Goal: Navigation & Orientation: Understand site structure

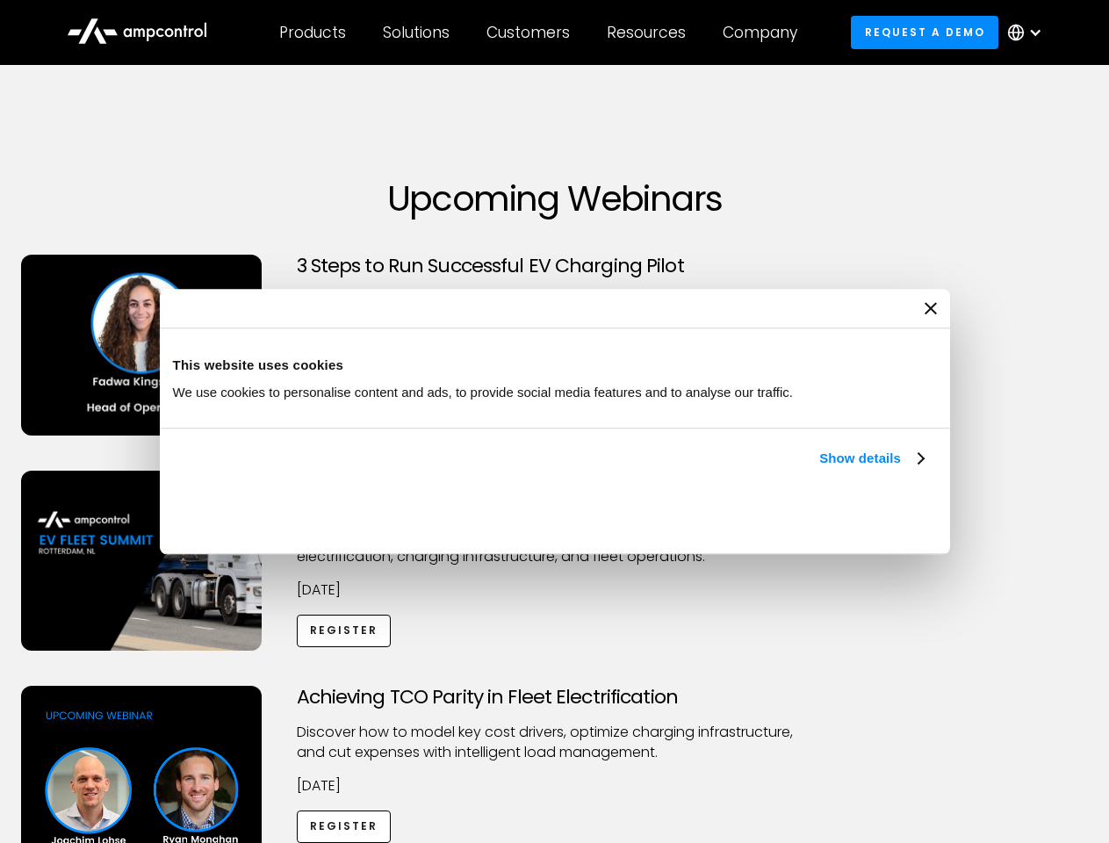
click at [819, 469] on link "Show details" at bounding box center [871, 458] width 104 height 21
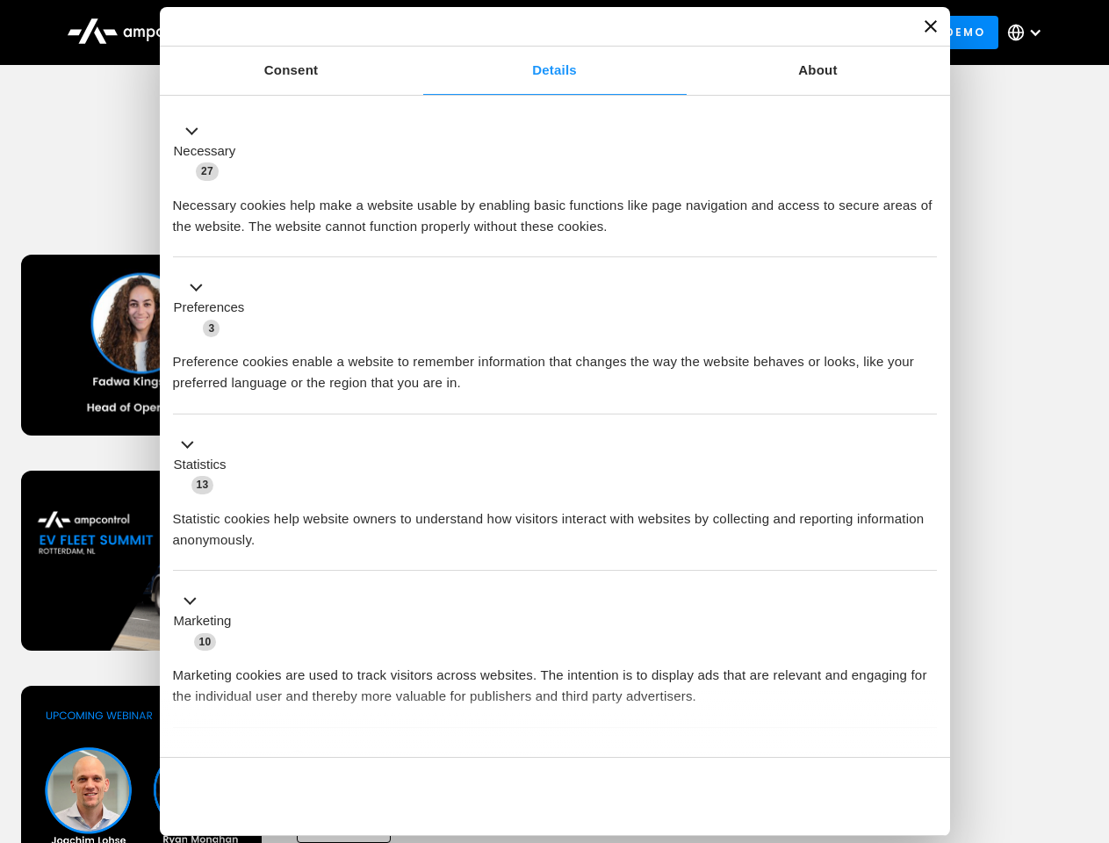
click at [926, 237] on div "Necessary cookies help make a website usable by enabling basic functions like p…" at bounding box center [555, 209] width 764 height 55
click at [937, 237] on div "Necessary cookies help make a website usable by enabling basic functions like p…" at bounding box center [555, 209] width 764 height 55
click at [540, 32] on div "Customers" at bounding box center [528, 32] width 83 height 19
click at [312, 32] on div "Products" at bounding box center [312, 32] width 67 height 19
click at [417, 32] on div "Solutions" at bounding box center [416, 32] width 67 height 19
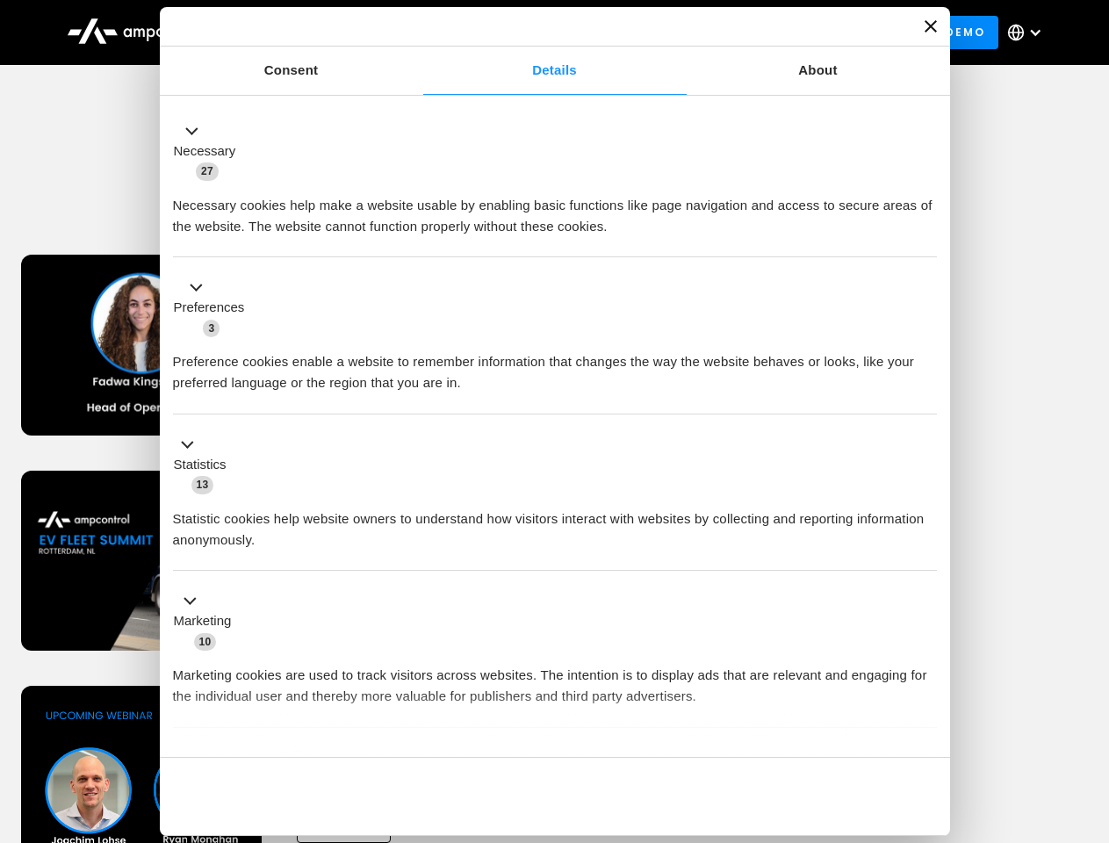
click at [531, 32] on div "Customers" at bounding box center [528, 32] width 83 height 19
click at [650, 32] on div "Resources" at bounding box center [646, 32] width 79 height 19
click at [766, 32] on div "Company" at bounding box center [760, 32] width 75 height 19
click at [1029, 32] on div at bounding box center [1035, 32] width 14 height 14
